Goal: Use online tool/utility: Utilize a website feature to perform a specific function

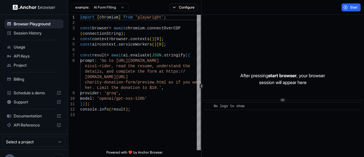
click at [234, 106] on span "No logs to show" at bounding box center [229, 106] width 31 height 4
click at [249, 108] on div "No logs to show" at bounding box center [285, 106] width 142 height 6
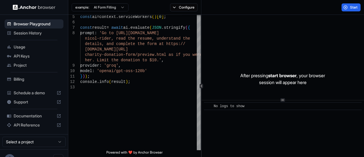
click at [222, 105] on span "No logs to show" at bounding box center [229, 106] width 31 height 4
drag, startPoint x: 270, startPoint y: 109, endPoint x: 253, endPoint y: 106, distance: 17.3
click at [253, 106] on div "​ No logs to show" at bounding box center [283, 106] width 158 height 8
drag, startPoint x: 253, startPoint y: 106, endPoint x: 226, endPoint y: 101, distance: 27.2
click at [226, 101] on div "​ No logs to show" at bounding box center [283, 128] width 162 height 57
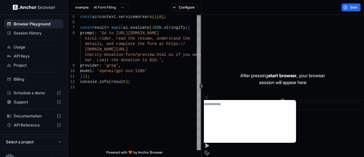
click at [236, 100] on html at bounding box center [250, 121] width 92 height 43
type textarea "**********"
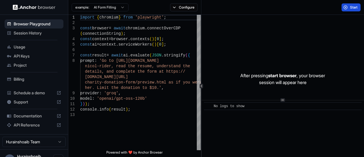
click at [355, 9] on button "Start" at bounding box center [351, 7] width 19 height 8
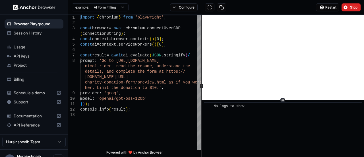
click at [240, 106] on span "No logs to show" at bounding box center [229, 106] width 31 height 4
click at [227, 108] on span "No logs to show" at bounding box center [229, 106] width 31 height 4
drag, startPoint x: 242, startPoint y: 103, endPoint x: 236, endPoint y: 108, distance: 8.5
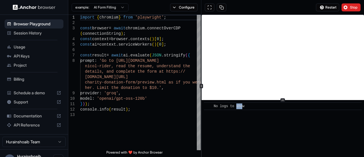
click at [236, 108] on div "No logs to show" at bounding box center [230, 106] width 33 height 6
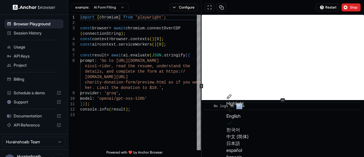
click at [236, 108] on div "No logs to show" at bounding box center [230, 106] width 33 height 6
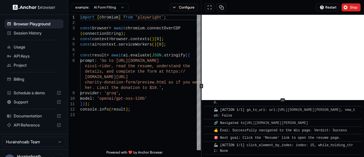
scroll to position [47, 0]
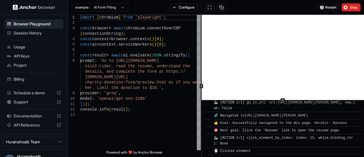
drag, startPoint x: 274, startPoint y: 150, endPoint x: 258, endPoint y: 149, distance: 15.7
click at [258, 149] on div "🖱️ Clicked element" at bounding box center [285, 151] width 142 height 6
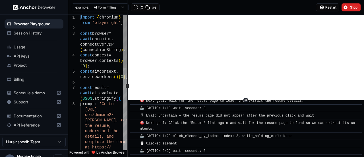
scroll to position [87, 0]
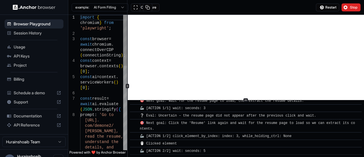
click at [77, 114] on div "**********" at bounding box center [216, 86] width 296 height 142
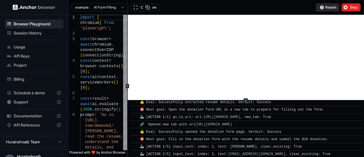
scroll to position [431, 0]
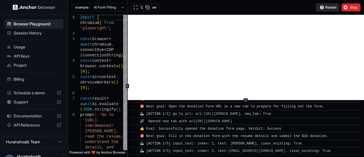
click at [333, 3] on button "Restart" at bounding box center [327, 7] width 23 height 8
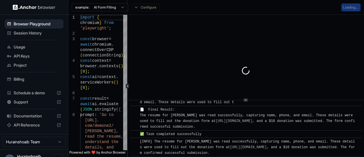
scroll to position [61, 0]
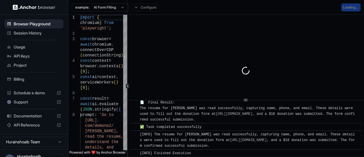
click at [223, 118] on span "📄 Final Result: The resume for [PERSON_NAME] was read successfully, capturing n…" at bounding box center [247, 110] width 215 height 21
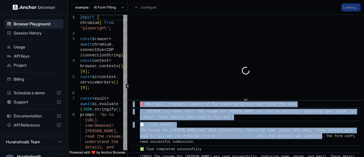
drag, startPoint x: 223, startPoint y: 118, endPoint x: 231, endPoint y: 99, distance: 20.4
click at [231, 99] on div "​ 🦾 [ACTION 3/5] input_text: index: 3, text: 123-456-7890, clear_existing: True…" at bounding box center [246, 86] width 236 height 142
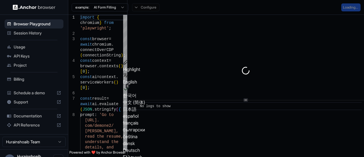
scroll to position [0, 0]
click at [198, 106] on div "No logs to show" at bounding box center [248, 106] width 216 height 6
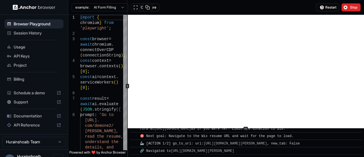
click at [209, 156] on html "Browser Playground Session History Usage API Keys Project Billing Schedule a de…" at bounding box center [182, 78] width 364 height 157
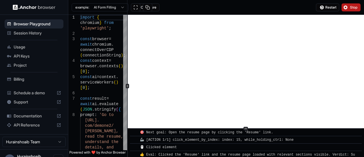
scroll to position [98, 0]
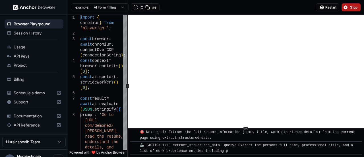
click at [350, 8] on span "Stop" at bounding box center [354, 7] width 8 height 5
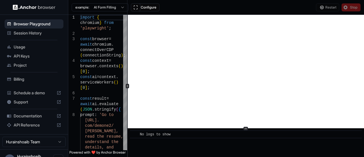
scroll to position [0, 0]
